Goal: Task Accomplishment & Management: Use online tool/utility

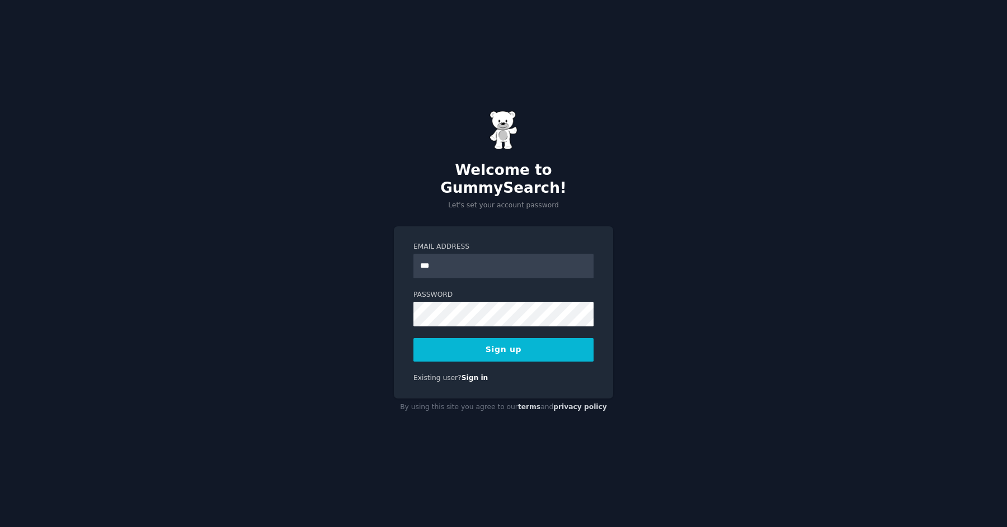
type input "**********"
click at [395, 319] on div "**********" at bounding box center [503, 313] width 219 height 173
click at [474, 347] on button "Sign up" at bounding box center [503, 349] width 180 height 23
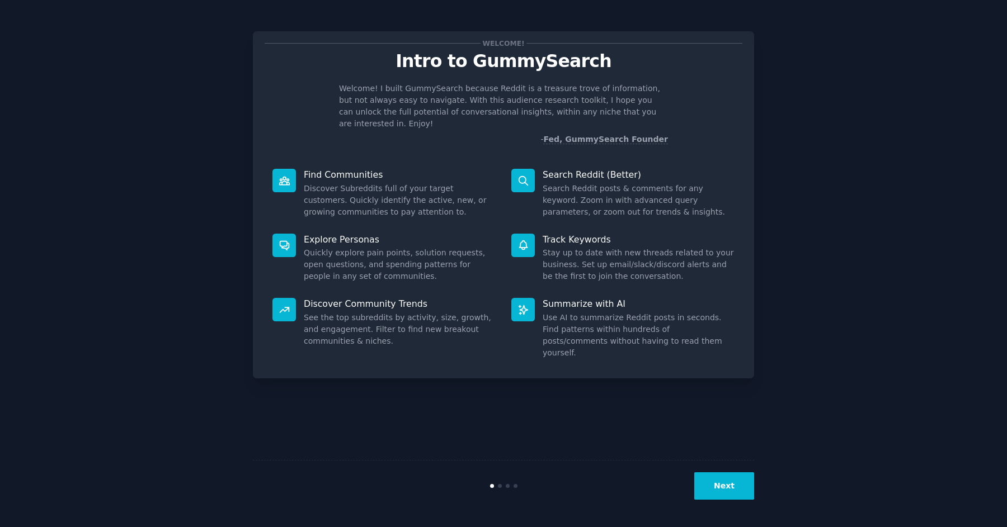
click at [730, 496] on button "Next" at bounding box center [724, 486] width 60 height 27
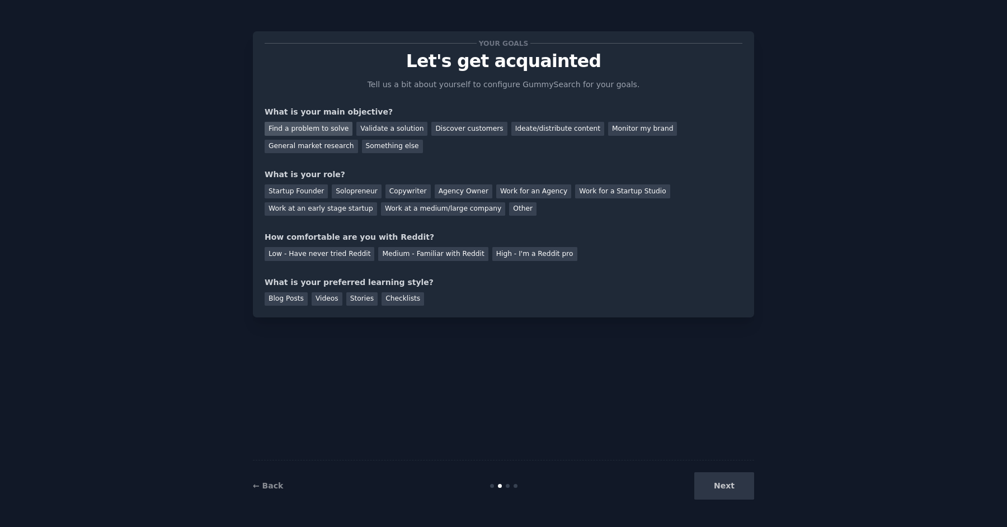
click at [303, 129] on div "Find a problem to solve" at bounding box center [309, 129] width 88 height 14
click at [394, 131] on div "Validate a solution" at bounding box center [391, 129] width 71 height 14
click at [328, 125] on div "Find a problem to solve" at bounding box center [309, 129] width 88 height 14
click at [340, 193] on div "Solopreneur" at bounding box center [356, 192] width 49 height 14
click at [396, 258] on div "Medium - Familiar with Reddit" at bounding box center [433, 254] width 110 height 14
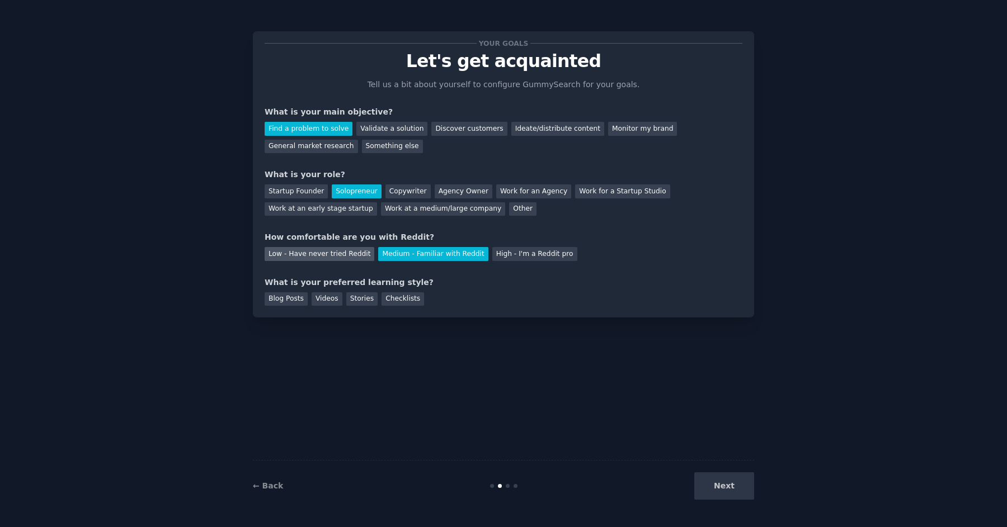
click at [300, 255] on div "Low - Have never tried Reddit" at bounding box center [320, 254] width 110 height 14
click at [304, 301] on div "Blog Posts" at bounding box center [286, 300] width 43 height 14
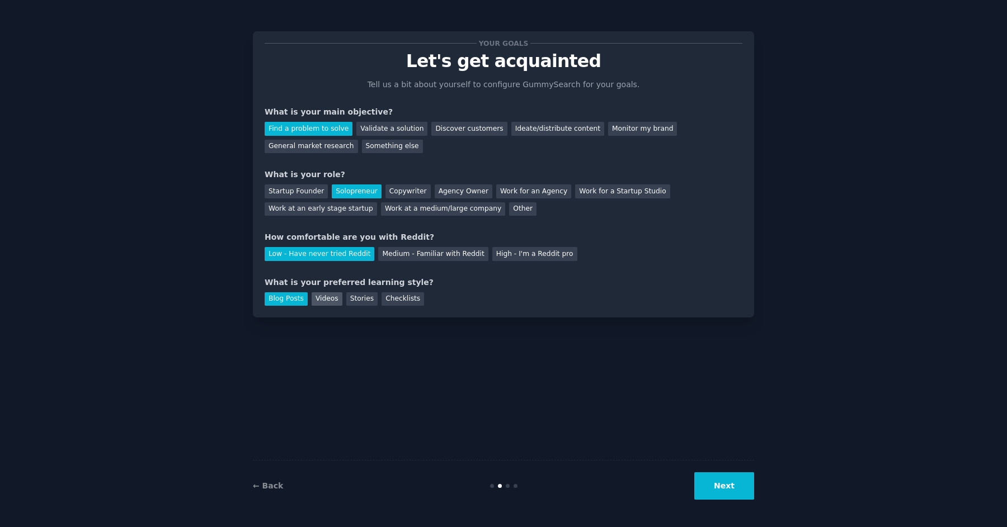
click at [319, 301] on div "Videos" at bounding box center [327, 300] width 31 height 14
click at [349, 301] on div "Stories" at bounding box center [361, 300] width 31 height 14
click at [399, 300] on div "Checklists" at bounding box center [402, 300] width 43 height 14
click at [271, 305] on div "Blog Posts" at bounding box center [286, 300] width 43 height 14
click at [722, 480] on button "Next" at bounding box center [724, 486] width 60 height 27
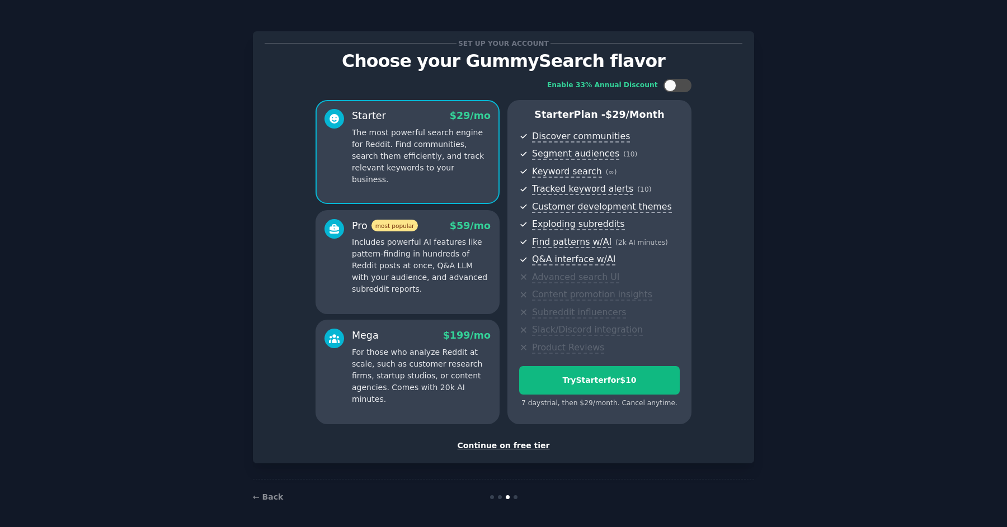
click at [505, 447] on div "Continue on free tier" at bounding box center [504, 446] width 478 height 12
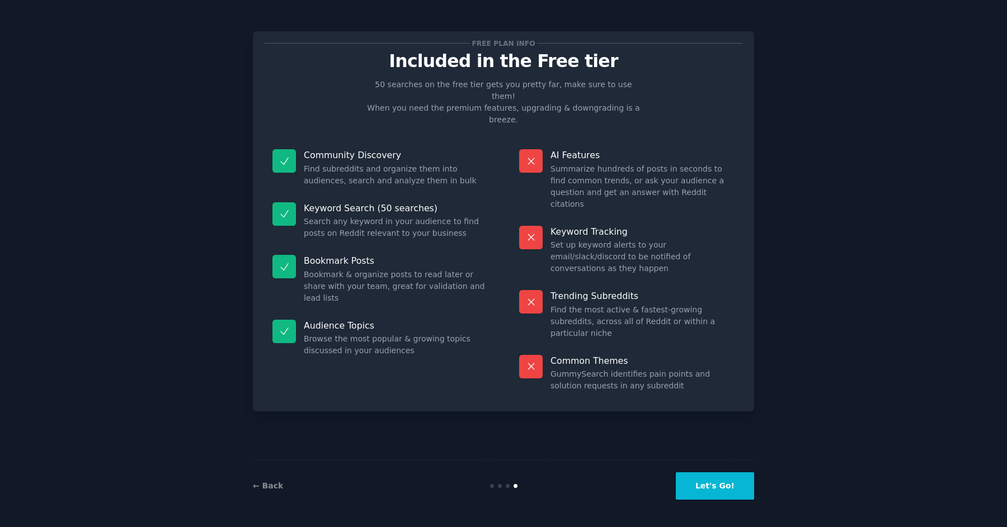
click at [721, 493] on button "Let's Go!" at bounding box center [715, 486] width 78 height 27
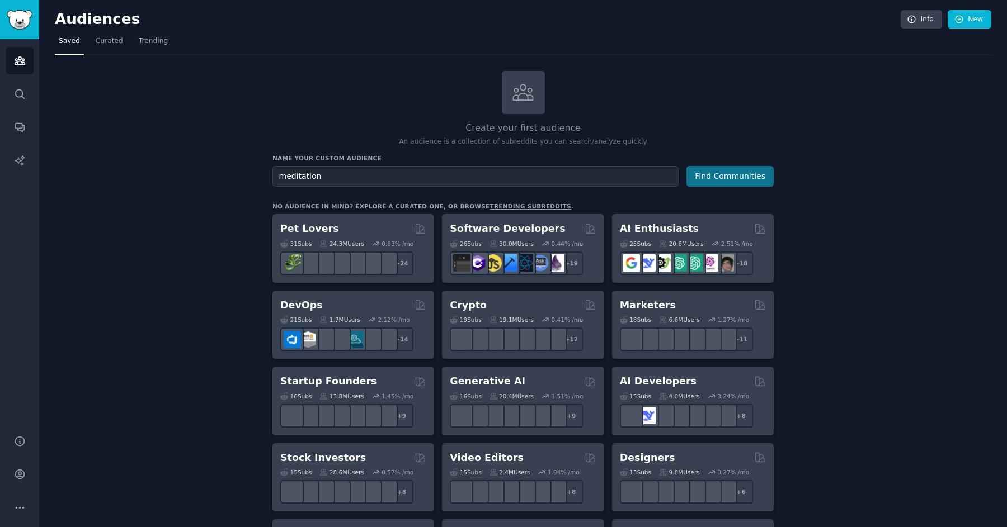
type input "meditation"
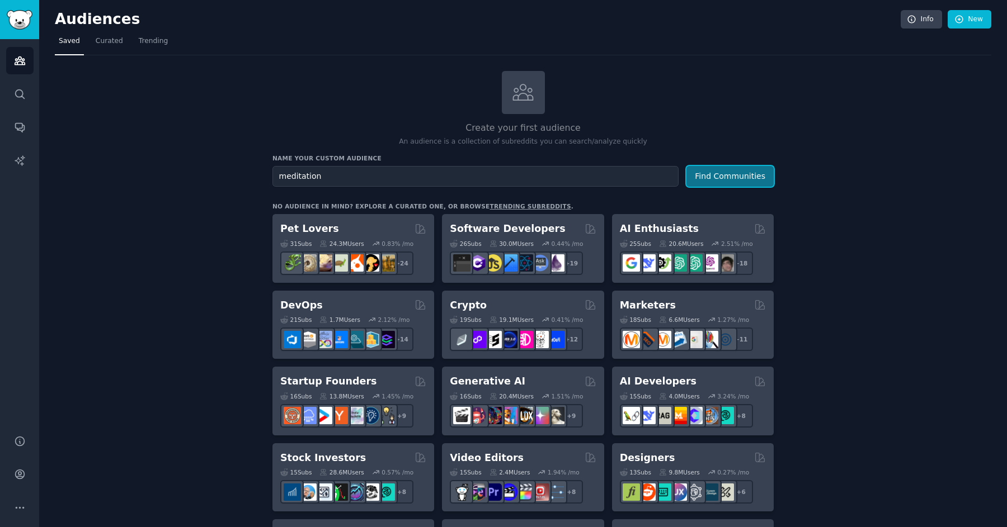
click at [723, 180] on button "Find Communities" at bounding box center [729, 176] width 87 height 21
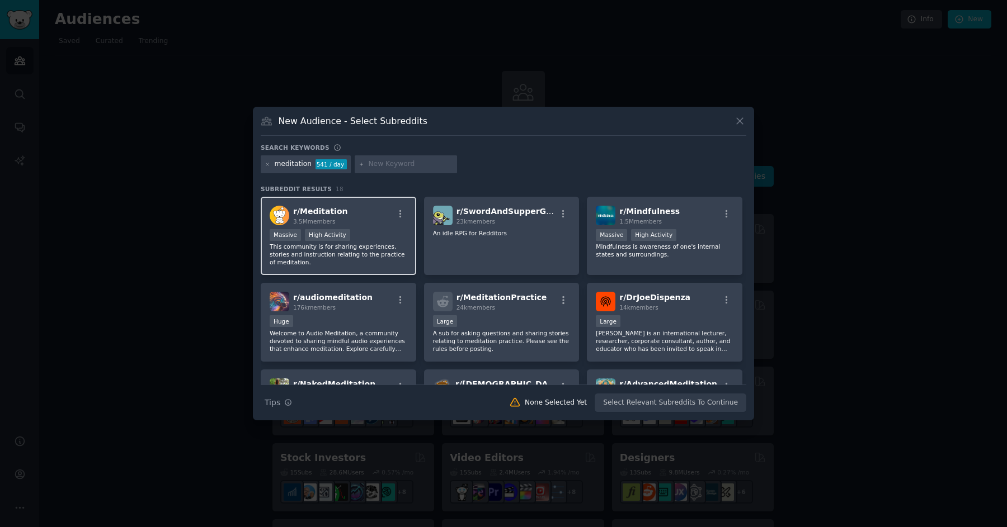
click at [370, 208] on div "r/ Meditation 3.5M members" at bounding box center [339, 216] width 138 height 20
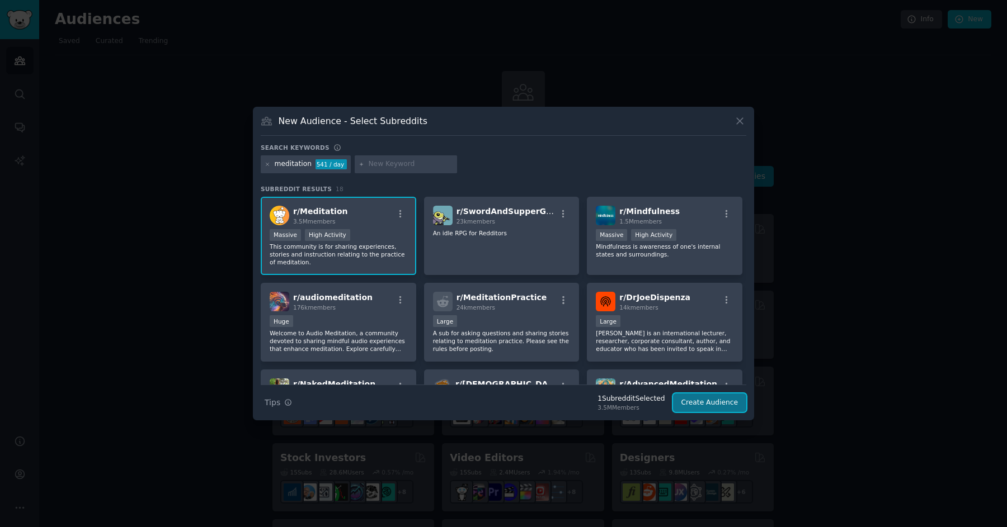
click at [708, 408] on button "Create Audience" at bounding box center [710, 403] width 74 height 19
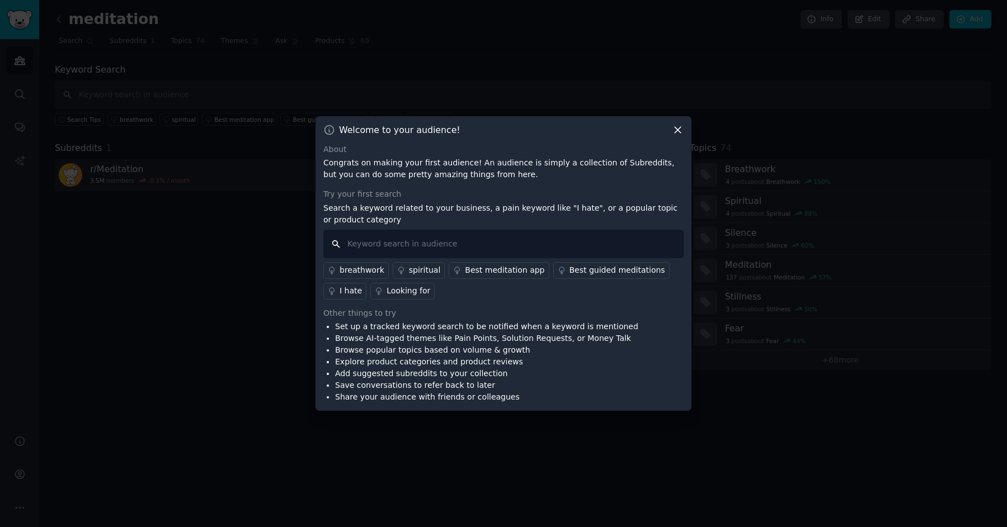
click at [406, 241] on input "text" at bounding box center [503, 244] width 360 height 29
click at [677, 133] on icon at bounding box center [678, 130] width 12 height 12
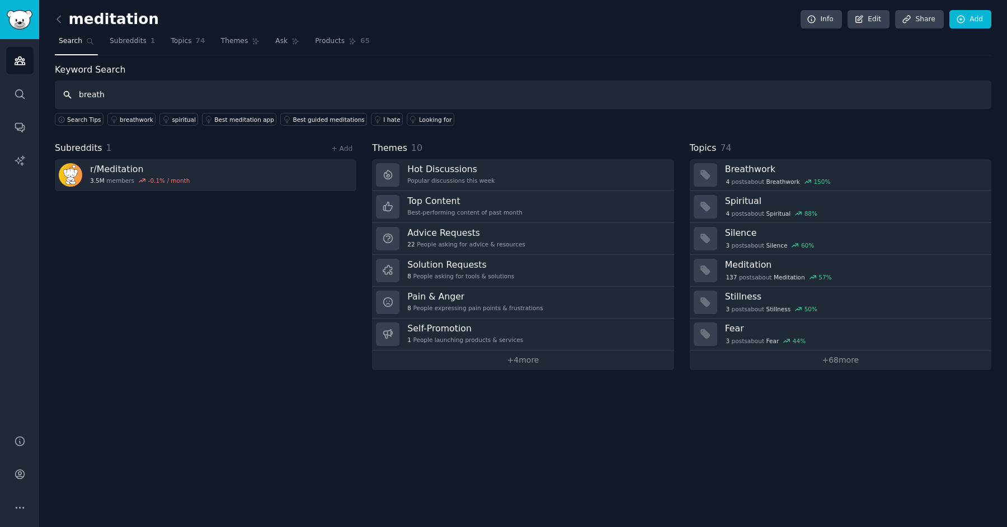
type input "breath"
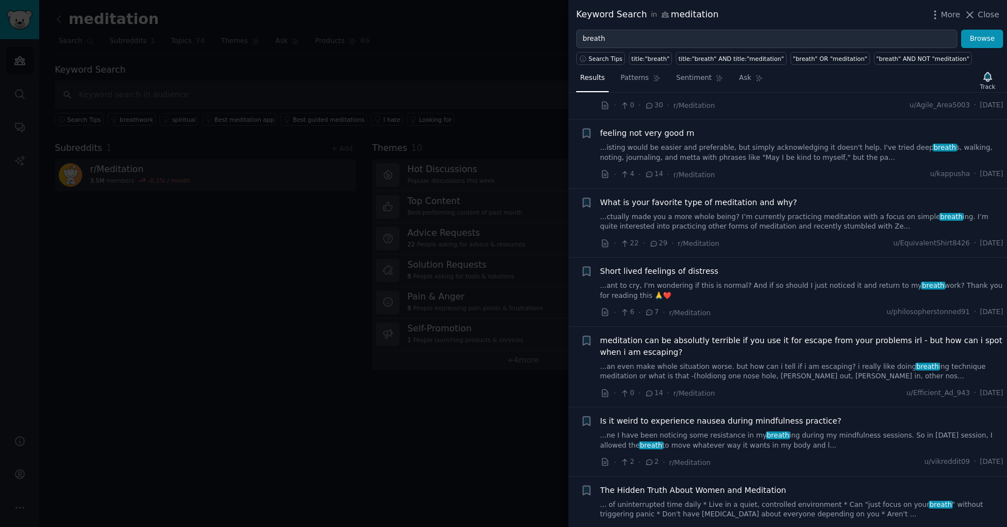
scroll to position [1584, 0]
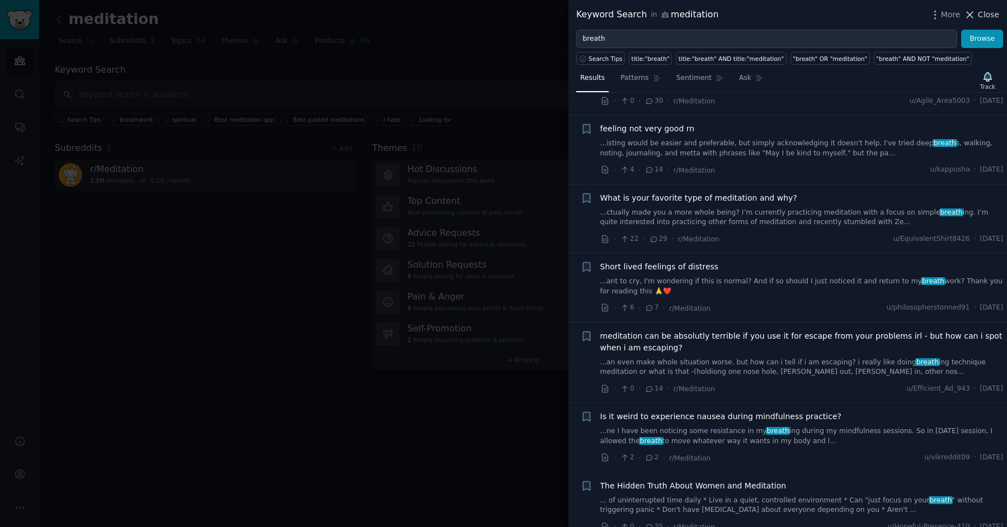
click at [977, 15] on button "Close" at bounding box center [981, 15] width 35 height 12
